Goal: Navigation & Orientation: Find specific page/section

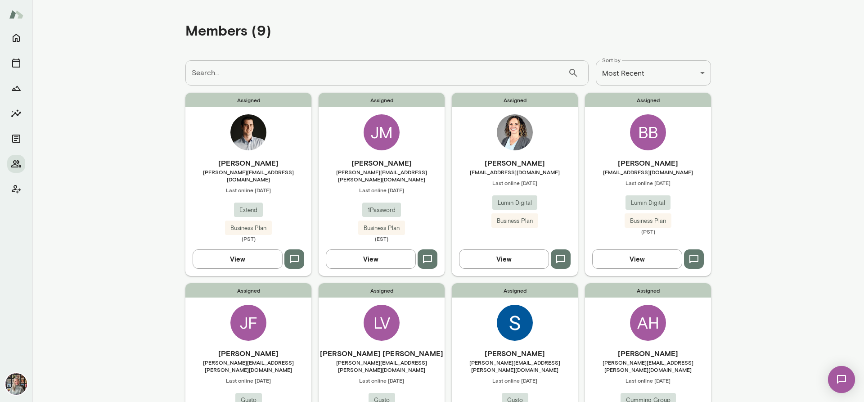
click at [217, 252] on button "View" at bounding box center [238, 258] width 90 height 19
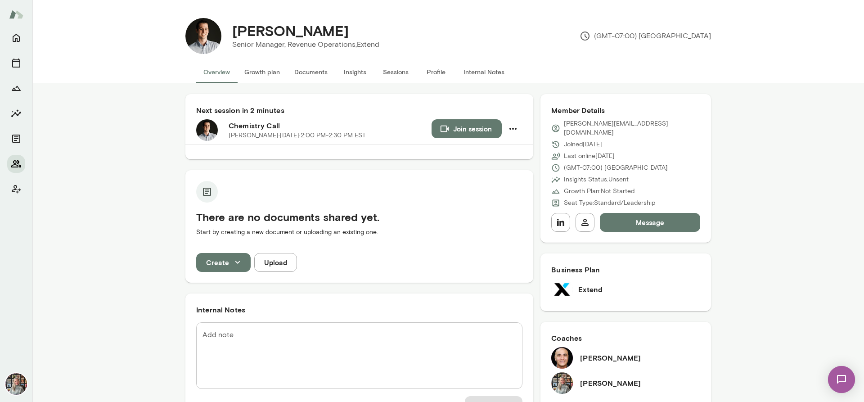
click at [20, 167] on icon "Members" at bounding box center [16, 163] width 10 height 7
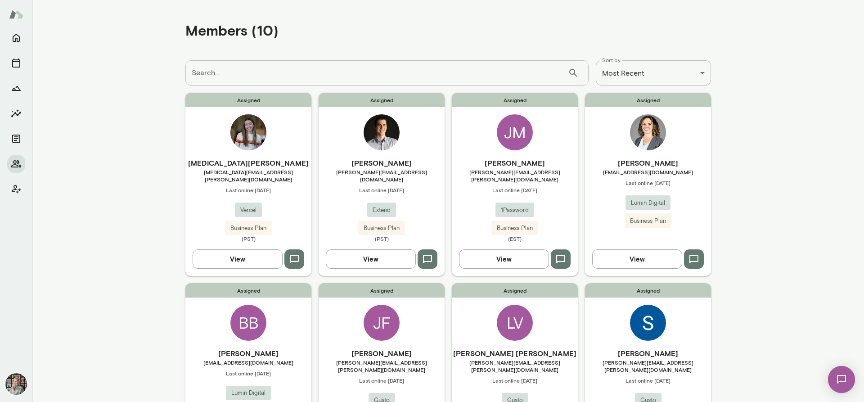
click at [483, 258] on button "View" at bounding box center [504, 258] width 90 height 19
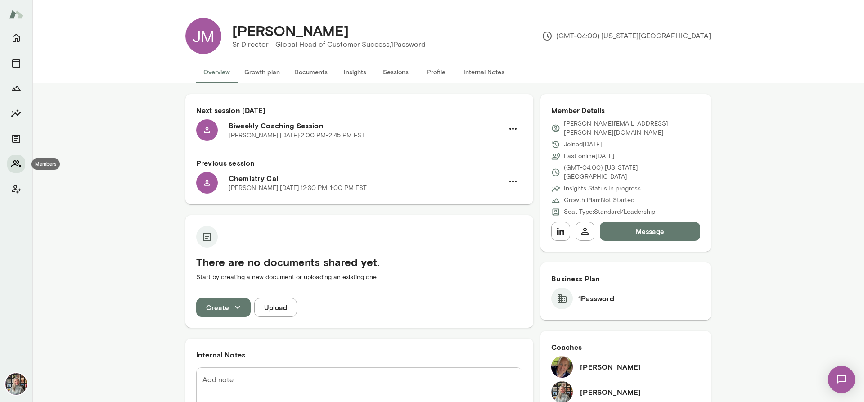
drag, startPoint x: 20, startPoint y: 161, endPoint x: 165, endPoint y: 157, distance: 145.0
click at [20, 161] on icon "Members" at bounding box center [16, 163] width 11 height 11
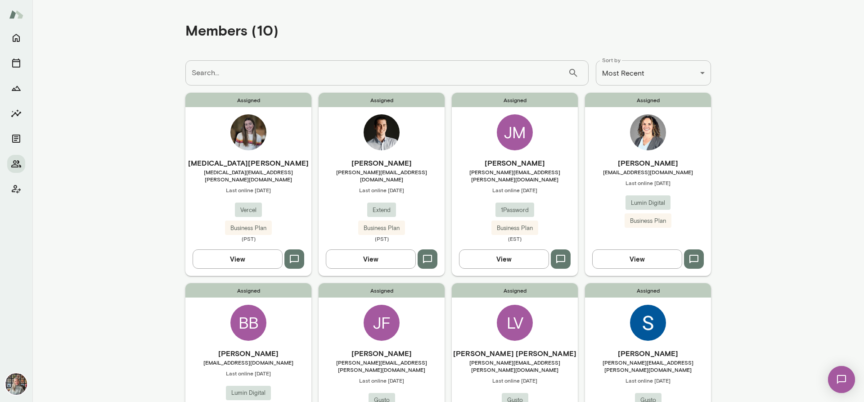
click at [257, 257] on button "View" at bounding box center [238, 258] width 90 height 19
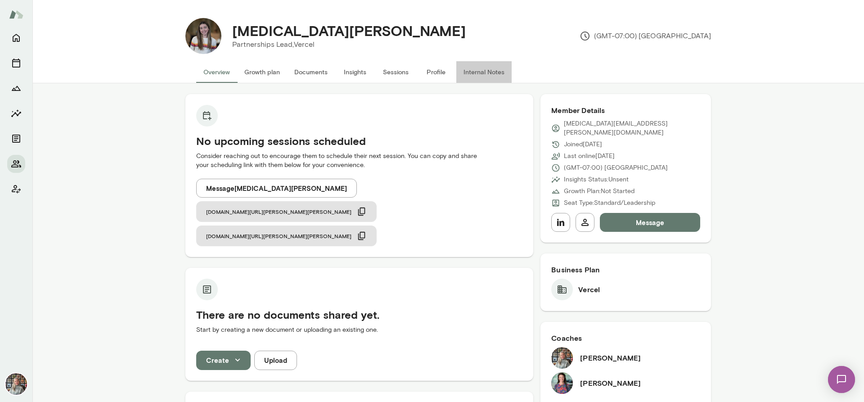
click at [473, 72] on button "Internal Notes" at bounding box center [483, 72] width 55 height 22
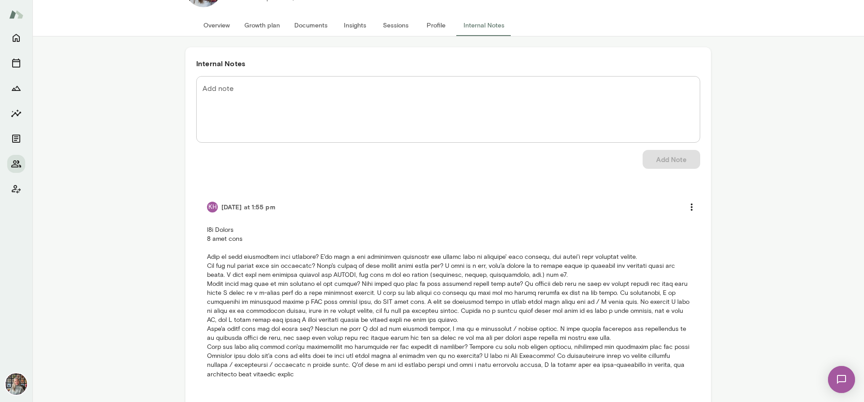
scroll to position [63, 0]
